Goal: Communication & Community: Answer question/provide support

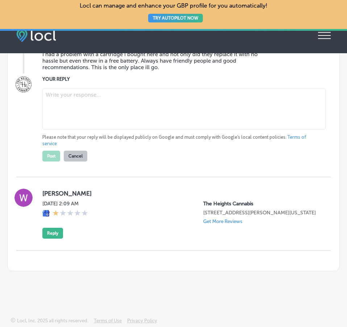
scroll to position [3822, 0]
click at [143, 130] on textarea at bounding box center [183, 108] width 283 height 41
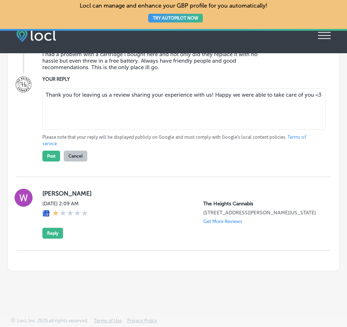
click at [195, 130] on textarea "Thank you for leaving us a review sharing your experience with us! Happy we wer…" at bounding box center [183, 108] width 283 height 41
click at [192, 130] on textarea "Thank you for leaving us a review sharing your experience with us! Happy we wer…" at bounding box center [183, 108] width 283 height 41
drag, startPoint x: 129, startPoint y: 196, endPoint x: 142, endPoint y: 206, distance: 16.0
click at [130, 130] on textarea "Thank you for leaving us a review sharing your experience you had with us! Happ…" at bounding box center [183, 108] width 283 height 41
click at [157, 130] on textarea "Thank you for leaving us a review and sharing your experience you had with us! …" at bounding box center [183, 108] width 283 height 41
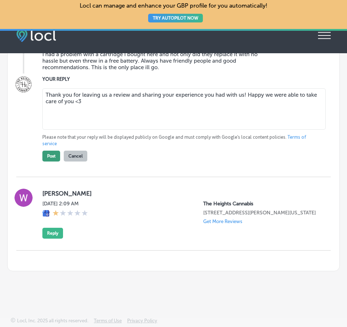
type textarea "Thank you for leaving us a review and sharing your experience you had with us! …"
click at [46, 162] on button "Post" at bounding box center [51, 156] width 18 height 11
type textarea "x"
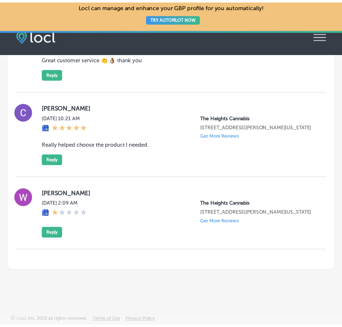
scroll to position [3676, 0]
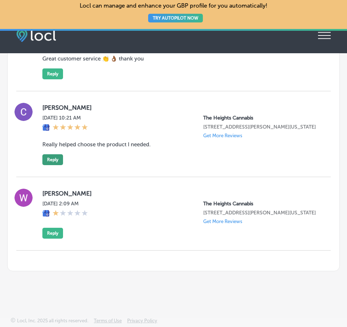
click at [55, 165] on button "Reply" at bounding box center [52, 159] width 21 height 11
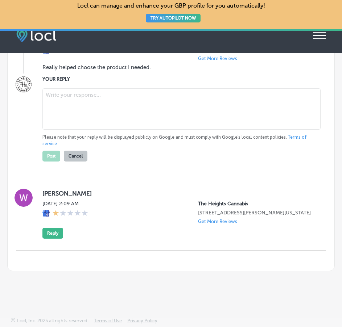
click at [118, 130] on textarea at bounding box center [181, 108] width 278 height 41
type textarea "That's our favorite thing to do! Thanks for the review!"
click at [53, 162] on button "Post" at bounding box center [51, 156] width 18 height 11
type textarea "x"
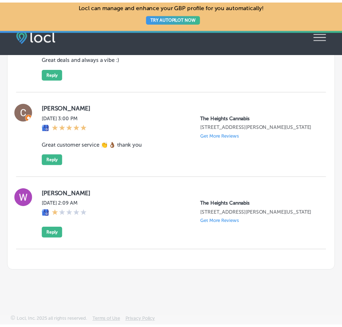
scroll to position [3583, 0]
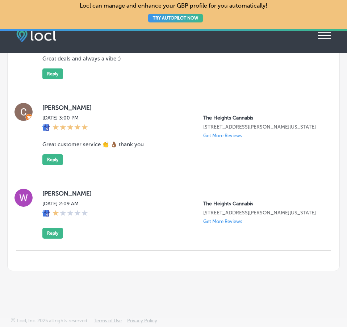
click at [54, 165] on div "[PERSON_NAME] [DATE] 3:00 PM The Heights Cannabis [STREET_ADDRESS][PERSON_NAME]…" at bounding box center [180, 134] width 277 height 62
click at [55, 165] on button "Reply" at bounding box center [52, 159] width 21 height 11
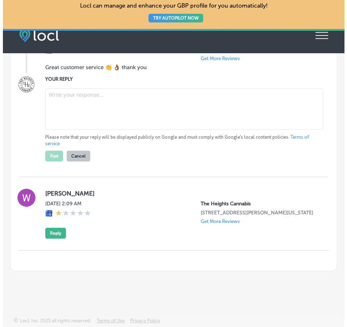
scroll to position [3583, 0]
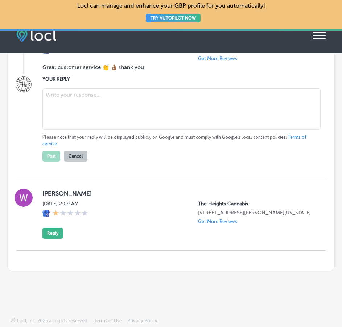
click at [112, 130] on textarea at bounding box center [181, 108] width 278 height 41
click at [128, 130] on textarea "Thank you so much for complemeinting" at bounding box center [181, 108] width 278 height 41
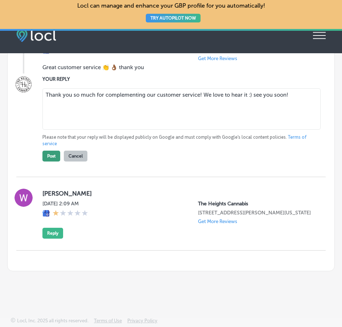
type textarea "Thank you so much for complementing our customer service! We love to hear it :)…"
click at [50, 162] on button "Post" at bounding box center [51, 156] width 18 height 11
type textarea "x"
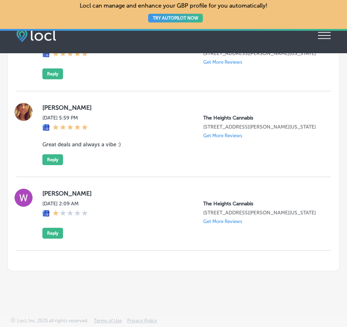
scroll to position [3562, 0]
click at [50, 165] on button "Reply" at bounding box center [52, 159] width 21 height 11
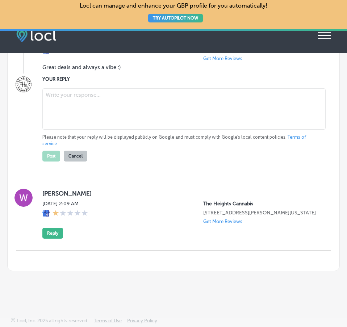
scroll to position [3525, 0]
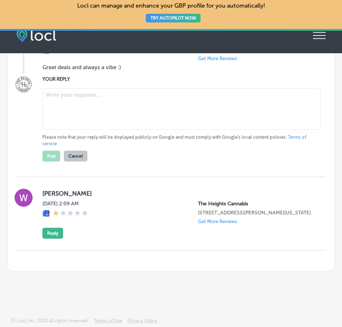
click at [78, 130] on textarea at bounding box center [181, 108] width 278 height 41
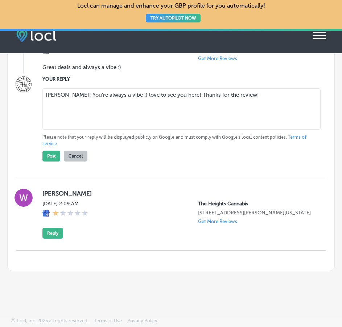
click at [112, 130] on textarea "[PERSON_NAME]! You're always a vibe :) love to see you here! Thanks for the rev…" at bounding box center [181, 108] width 278 height 41
type textarea "[PERSON_NAME]! You're always a vibe :) love to see you here! Thanks for the rev…"
click at [53, 162] on button "Post" at bounding box center [51, 156] width 18 height 11
type textarea "x"
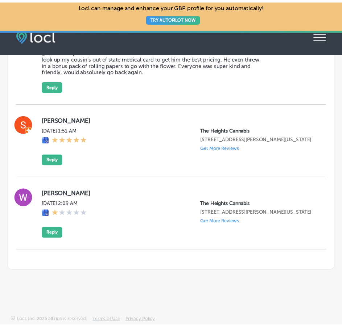
scroll to position [3470, 0]
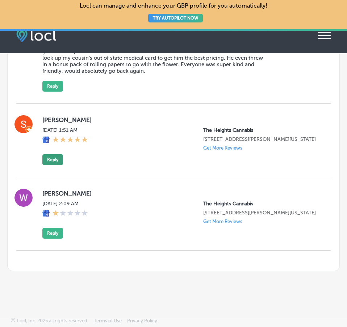
click at [59, 154] on button "Reply" at bounding box center [52, 159] width 21 height 11
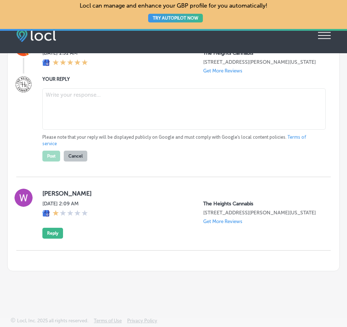
scroll to position [3469, 0]
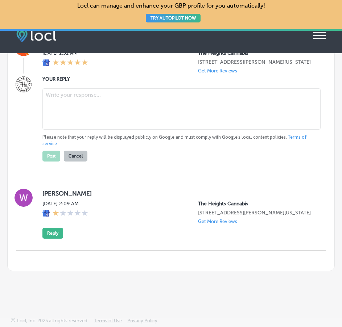
click at [75, 130] on textarea at bounding box center [181, 108] width 278 height 41
click at [223, 130] on textarea "Thank you for those 5 shiny stars! Happy" at bounding box center [181, 108] width 278 height 41
type textarea "Thank you for those 5 shiny stars!"
click at [53, 162] on button "Post" at bounding box center [51, 156] width 18 height 11
type textarea "x"
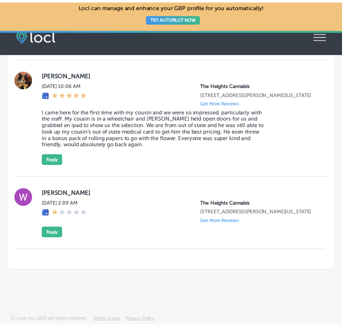
scroll to position [3389, 0]
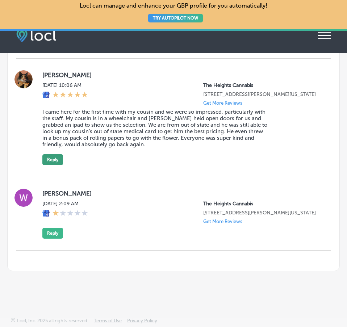
click at [50, 154] on button "Reply" at bounding box center [52, 159] width 21 height 11
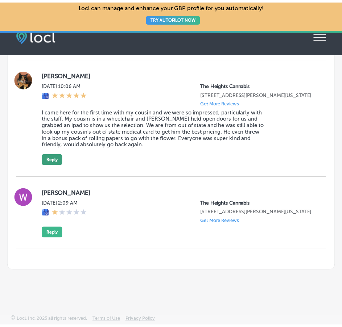
scroll to position [3388, 0]
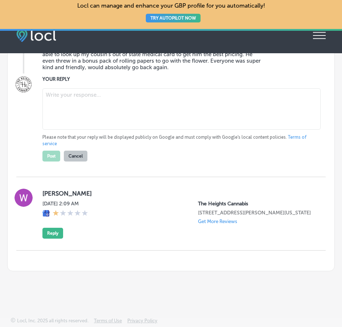
click at [90, 130] on textarea at bounding box center [181, 108] width 278 height 41
type textarea "Suzie!"
